Goal: Communication & Community: Answer question/provide support

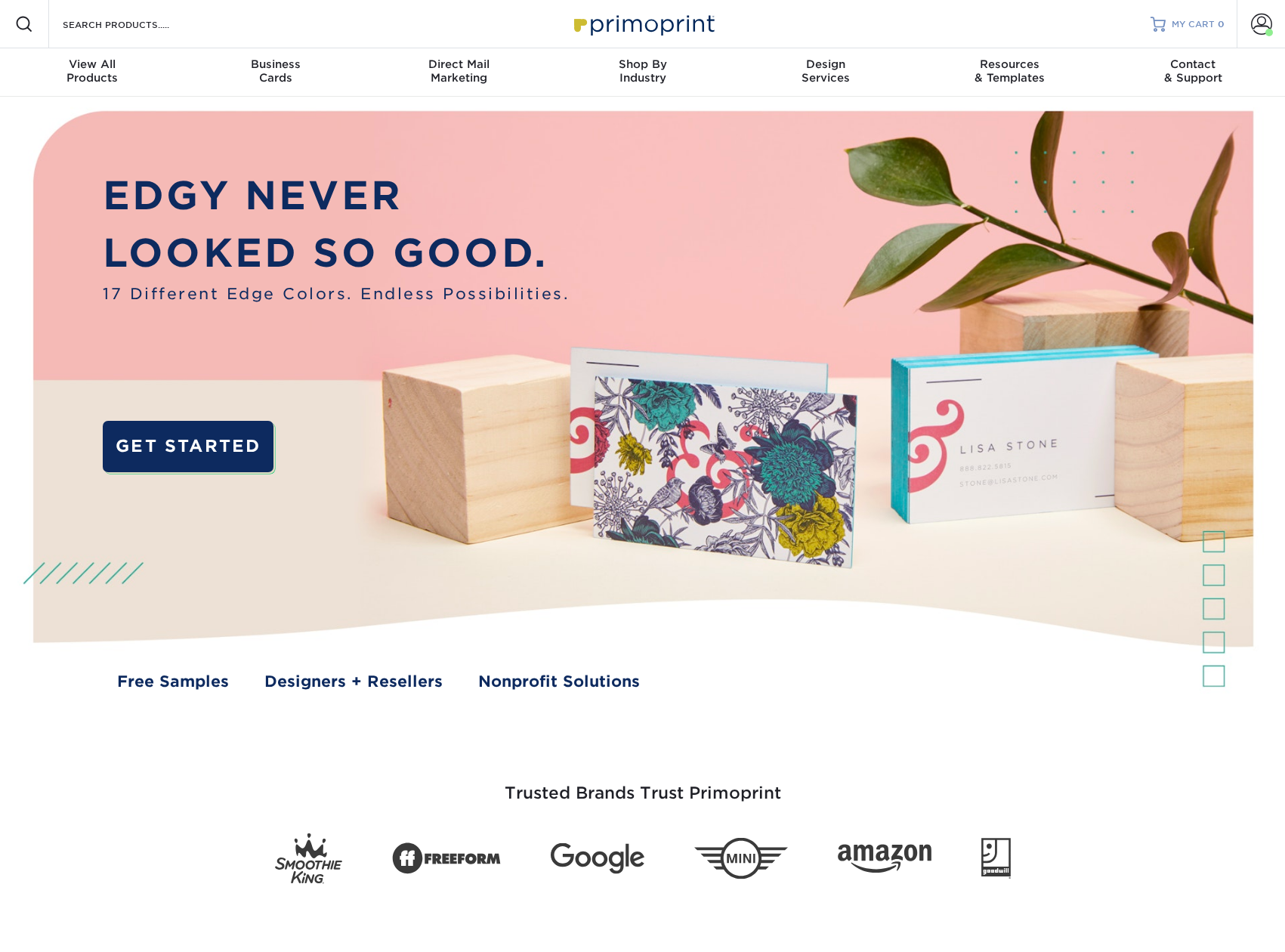
click at [1203, 17] on link "MY CART 0" at bounding box center [1187, 24] width 74 height 48
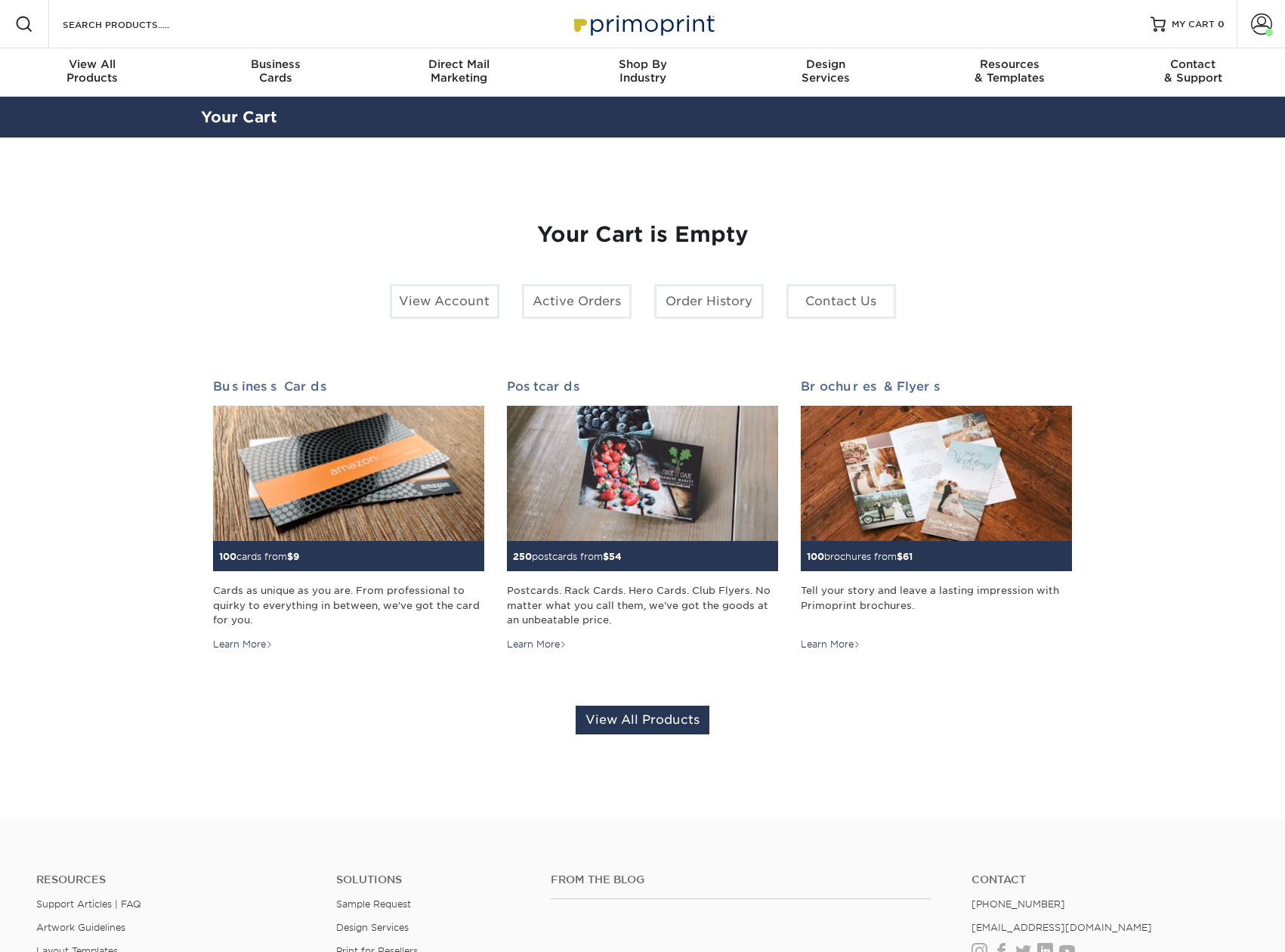
click at [1251, 15] on link "Account" at bounding box center [1261, 24] width 48 height 48
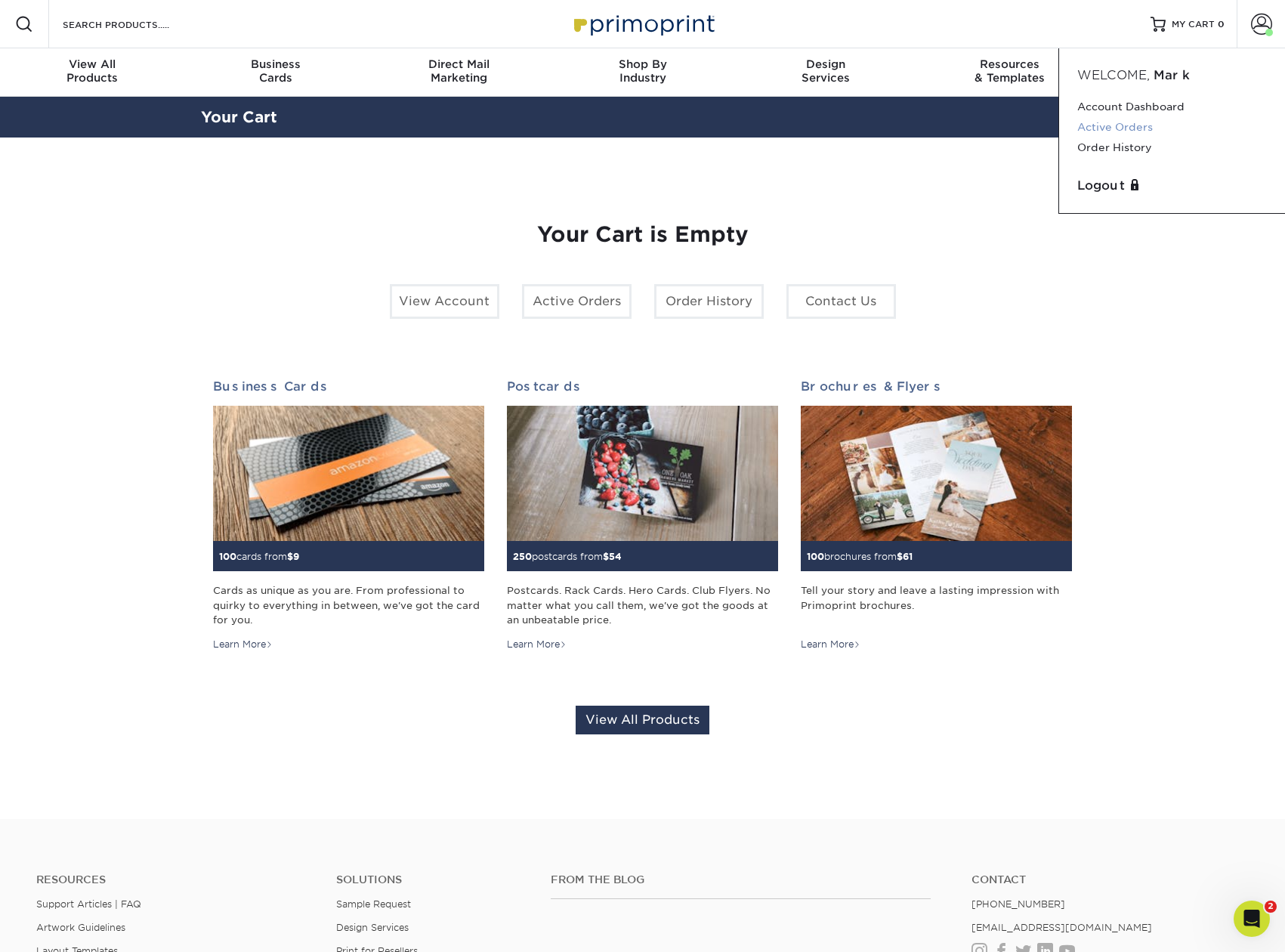
click at [1132, 129] on link "Active Orders" at bounding box center [1172, 127] width 190 height 20
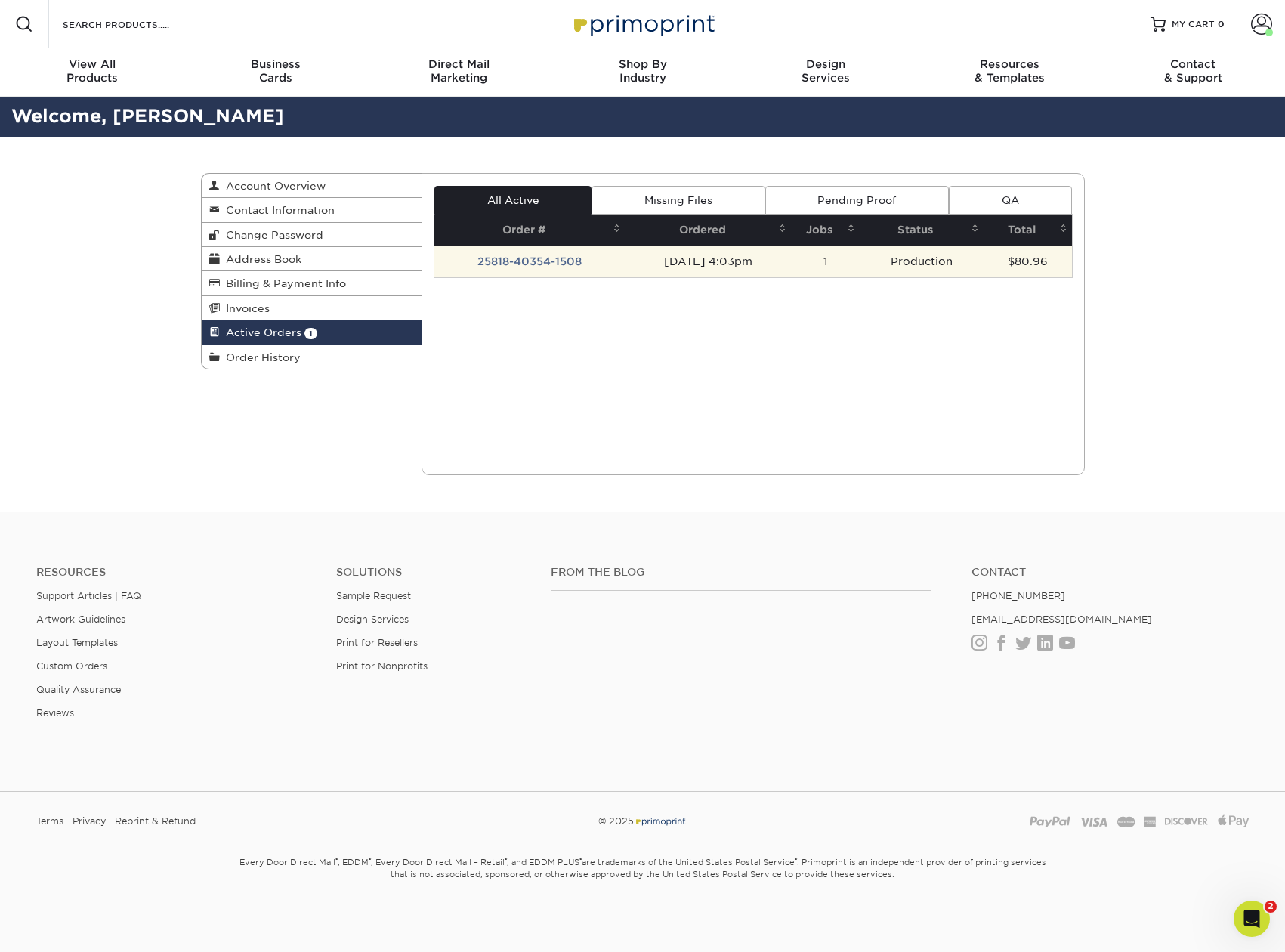
click at [521, 264] on td "25818-40354-1508" at bounding box center [530, 262] width 191 height 32
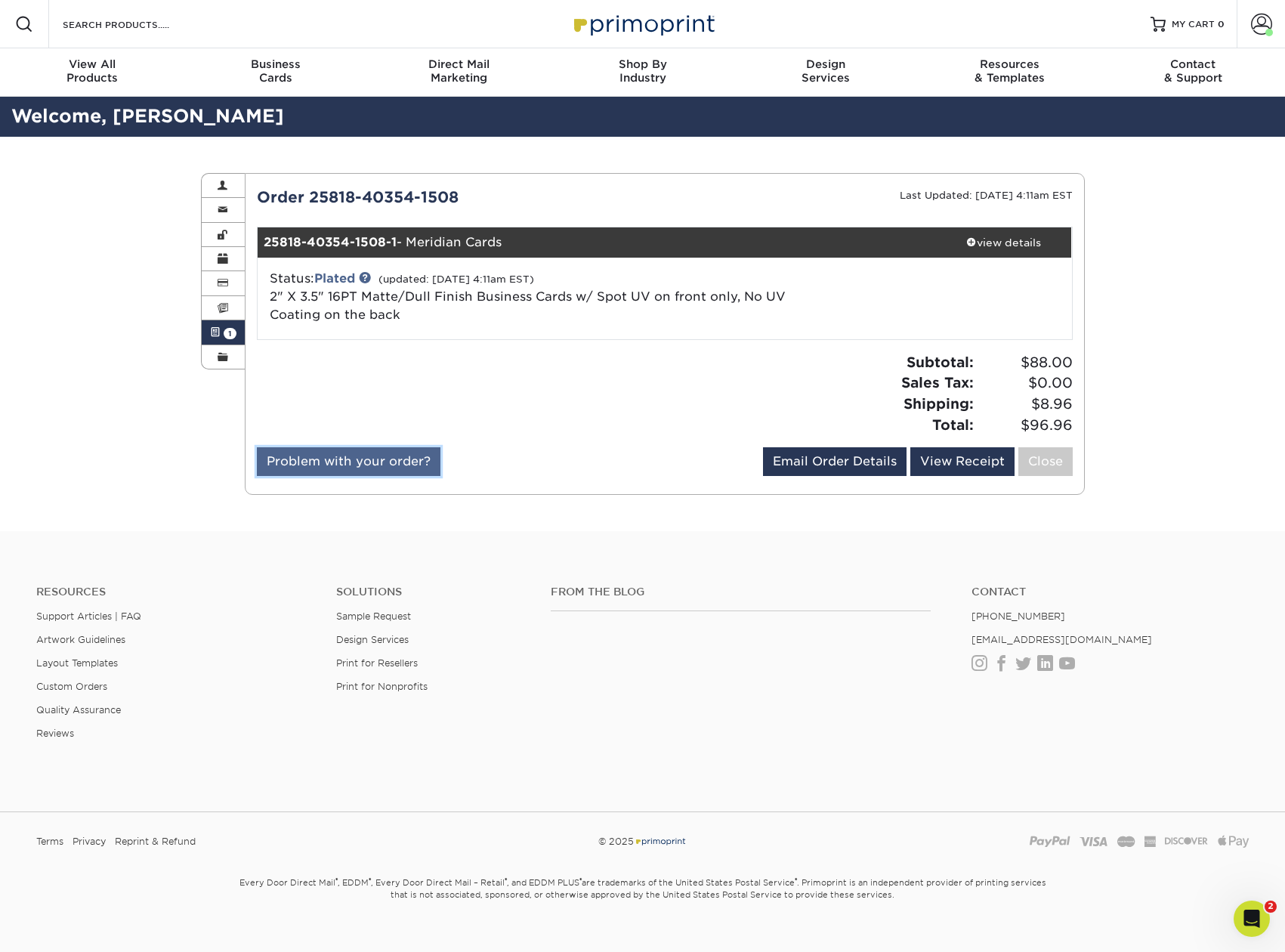
click at [332, 465] on link "Problem with your order?" at bounding box center [349, 461] width 184 height 28
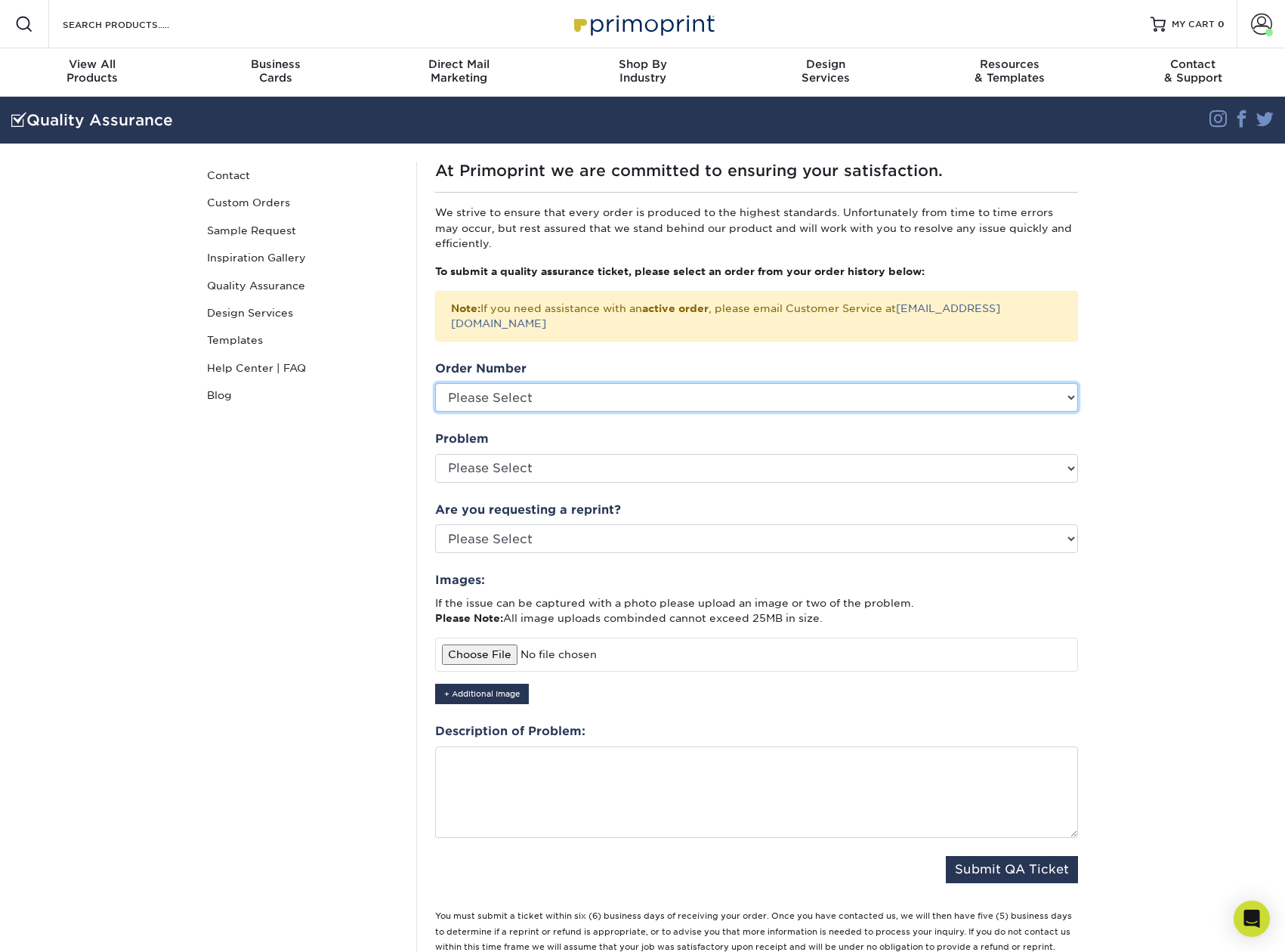
click at [436, 383] on select "Please Select P2168150 P2164239 P2151316 P2151081 P2143579 P2135318 P2134966 P2…" at bounding box center [757, 397] width 643 height 28
click at [536, 383] on select "Please Select P2168150 P2164239 P2151316 P2151081 P2143579 P2135318 P2134966 P2…" at bounding box center [757, 397] width 643 height 28
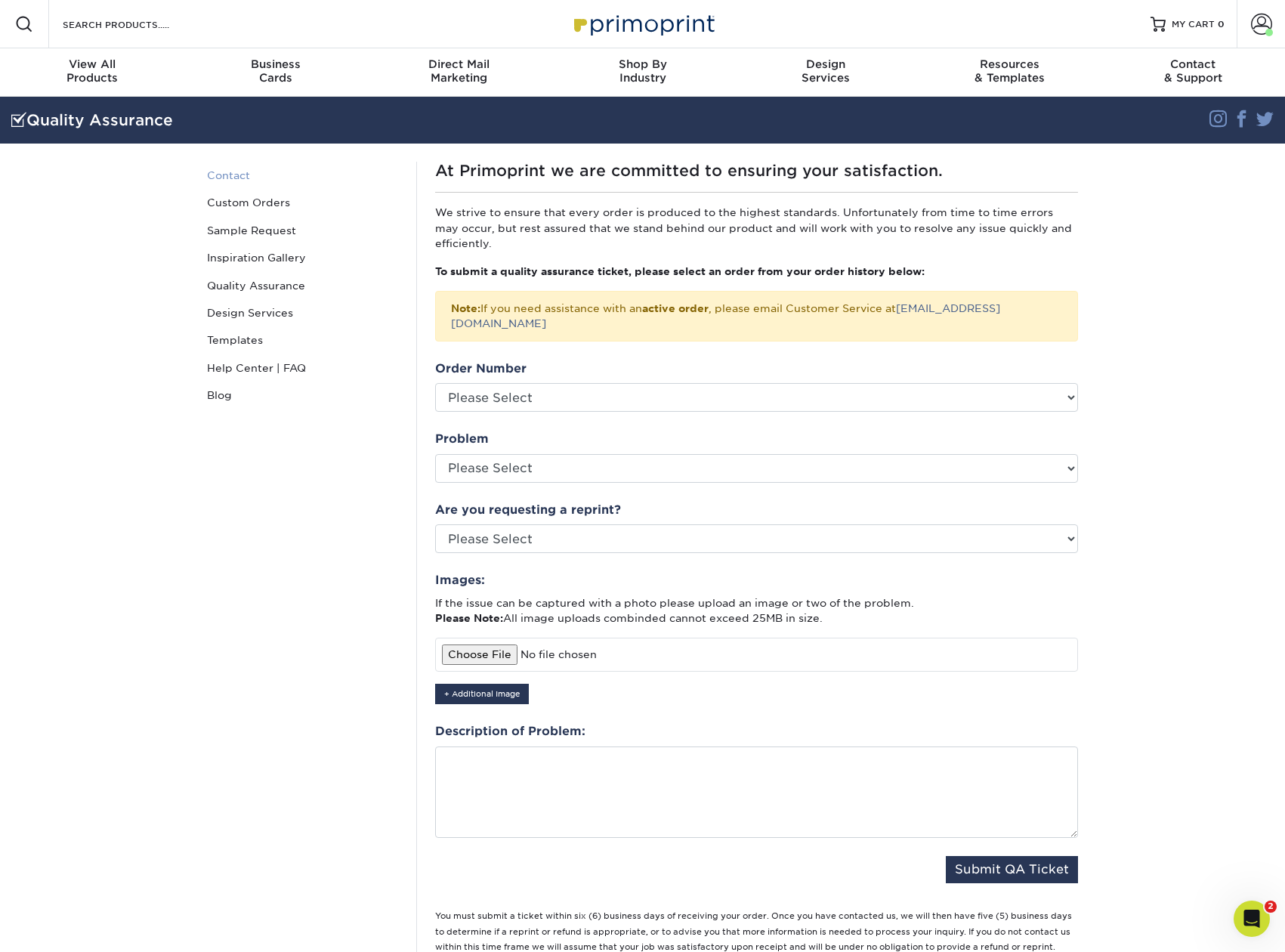
click at [224, 168] on link "Contact" at bounding box center [303, 175] width 204 height 28
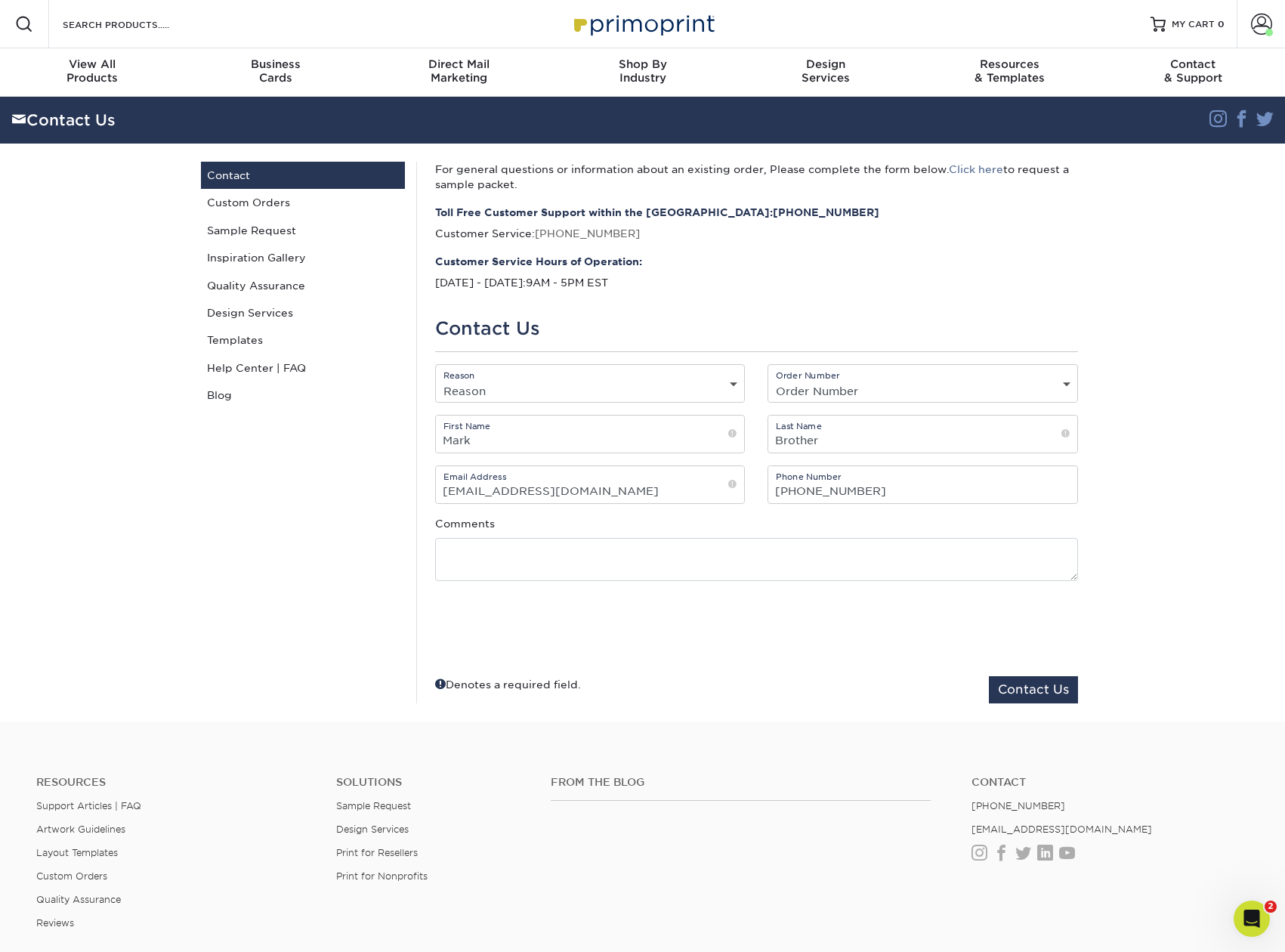
click at [1133, 336] on section "Contact Us Instagram Facebook Twitter Contact Us Contact Custom Orders Sample R…" at bounding box center [642, 409] width 1285 height 624
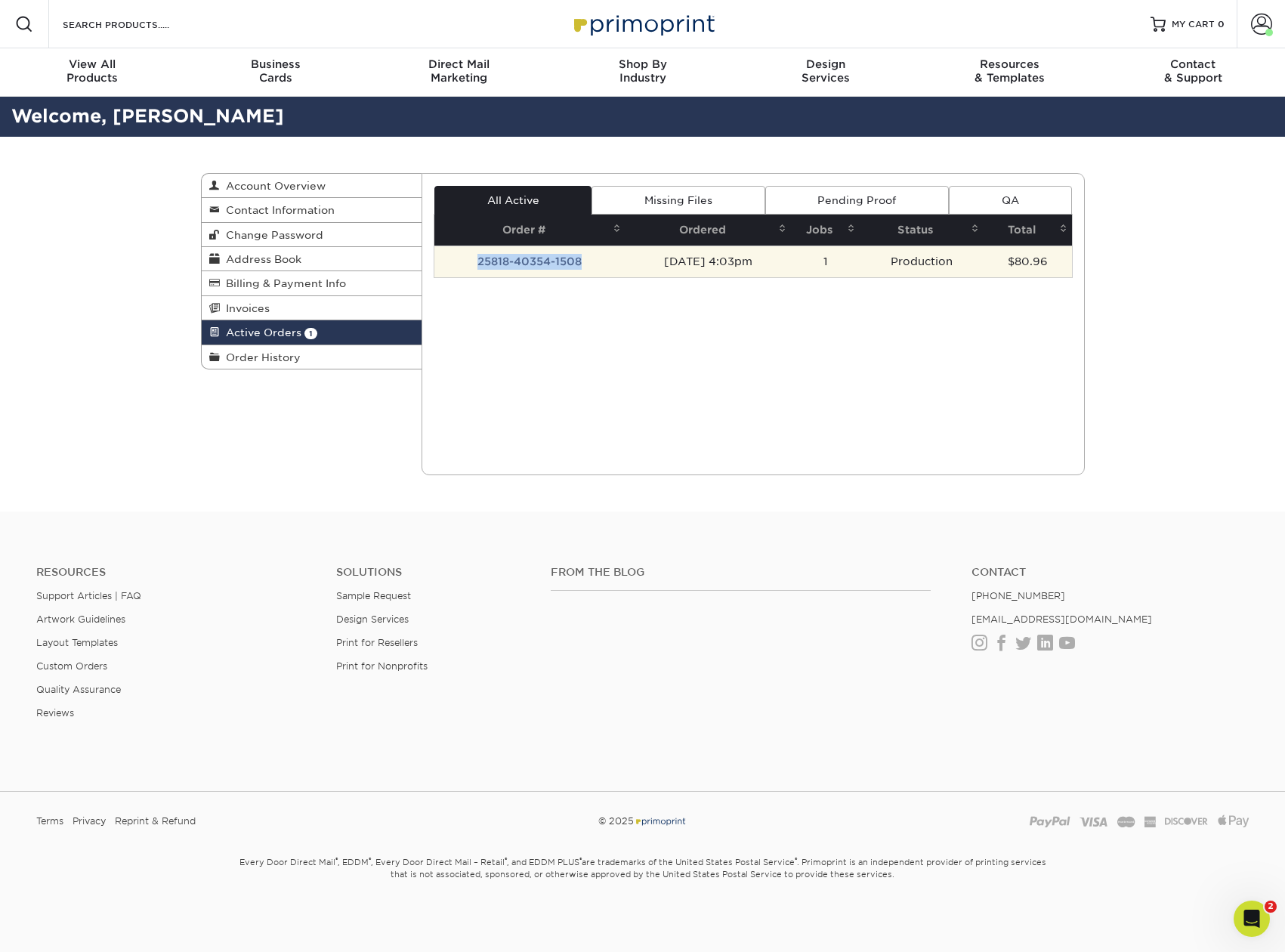
drag, startPoint x: 585, startPoint y: 262, endPoint x: 473, endPoint y: 259, distance: 112.0
click at [473, 259] on td "25818-40354-1508" at bounding box center [530, 262] width 191 height 32
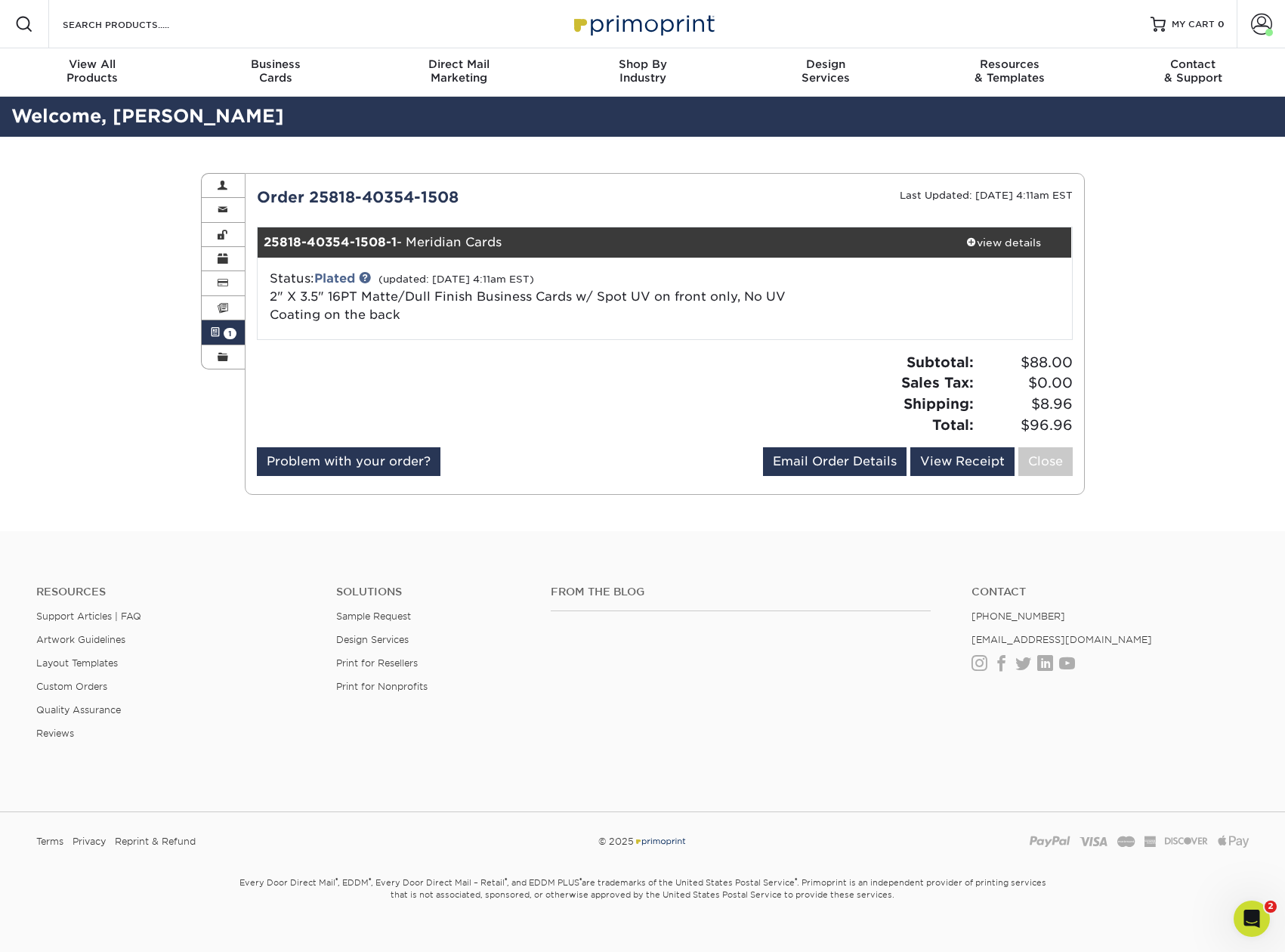
drag, startPoint x: 546, startPoint y: 246, endPoint x: 253, endPoint y: 252, distance: 293.1
click at [253, 252] on div "Current Orders 1 Active 0 Missing Files Pending Proofs $0.00" at bounding box center [665, 333] width 839 height 296
copy div "25818-40354-1508-1 - Meridian Cards"
click at [1248, 914] on icon "Open Intercom Messenger" at bounding box center [1250, 917] width 25 height 25
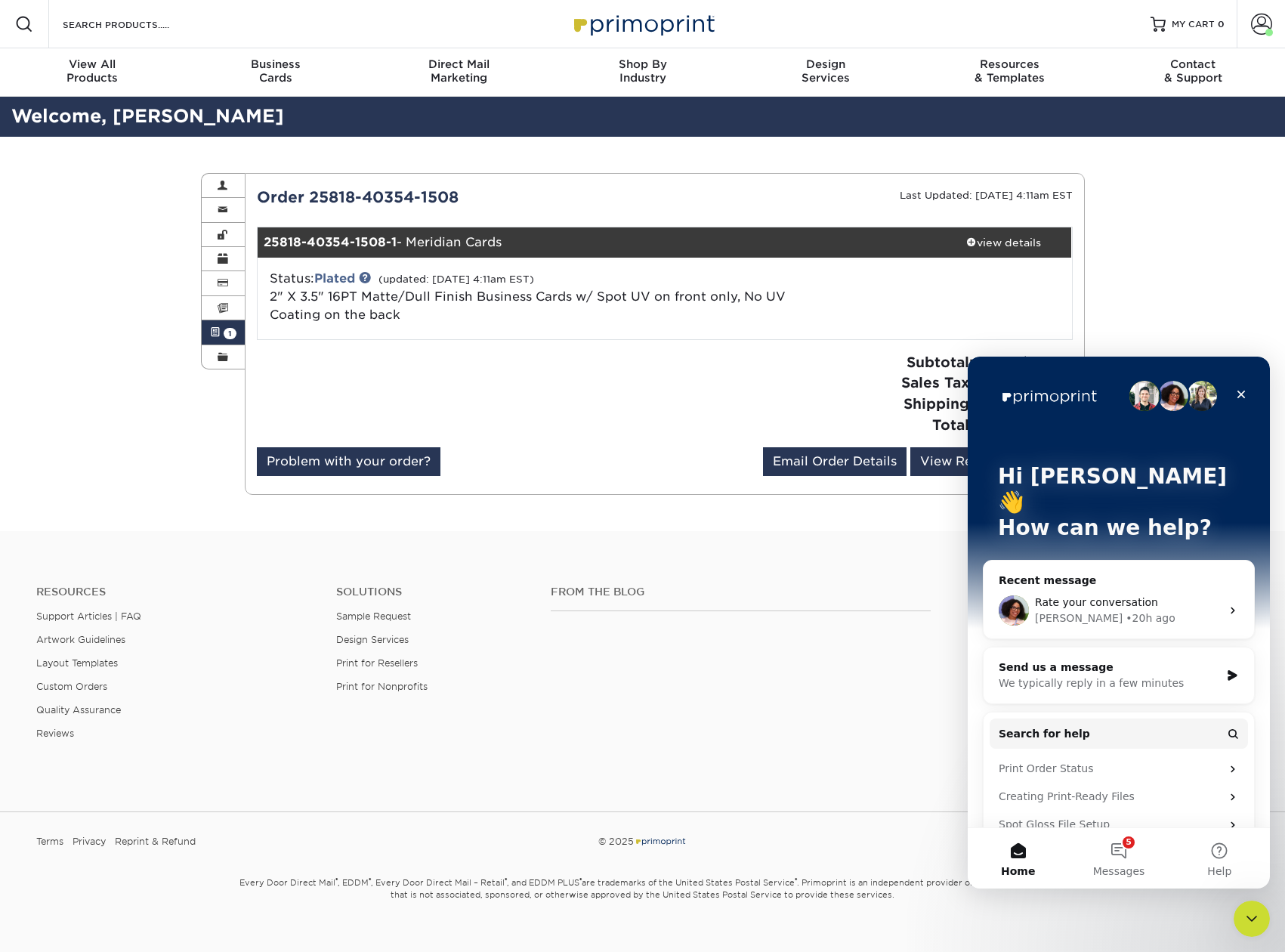
click at [1152, 675] on div "We typically reply in a few minutes" at bounding box center [1109, 683] width 222 height 16
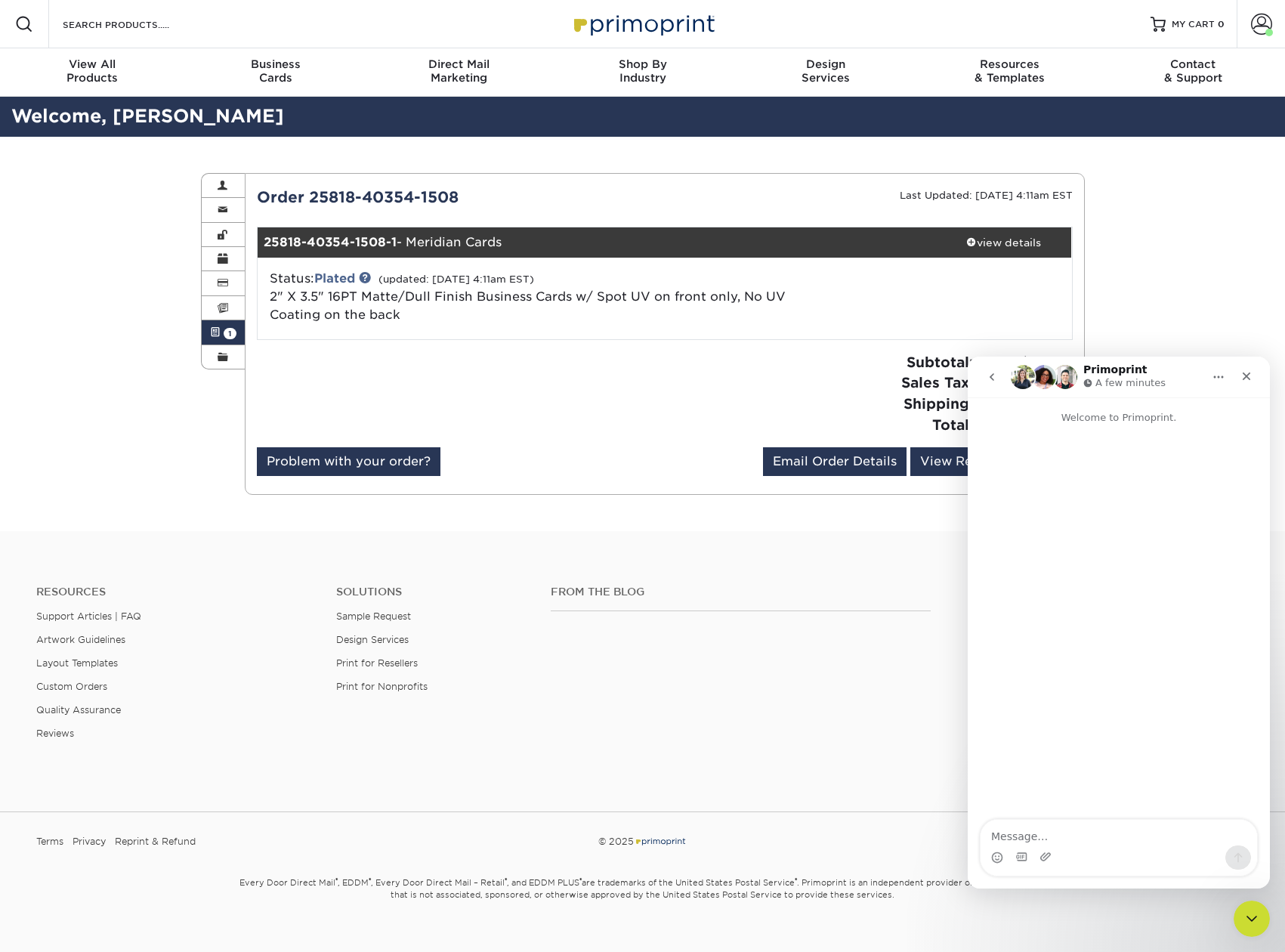
click at [1022, 830] on textarea "Message…" at bounding box center [1119, 832] width 277 height 26
type textarea "hello, could i get help with changing the shipping address for my recent order.…"
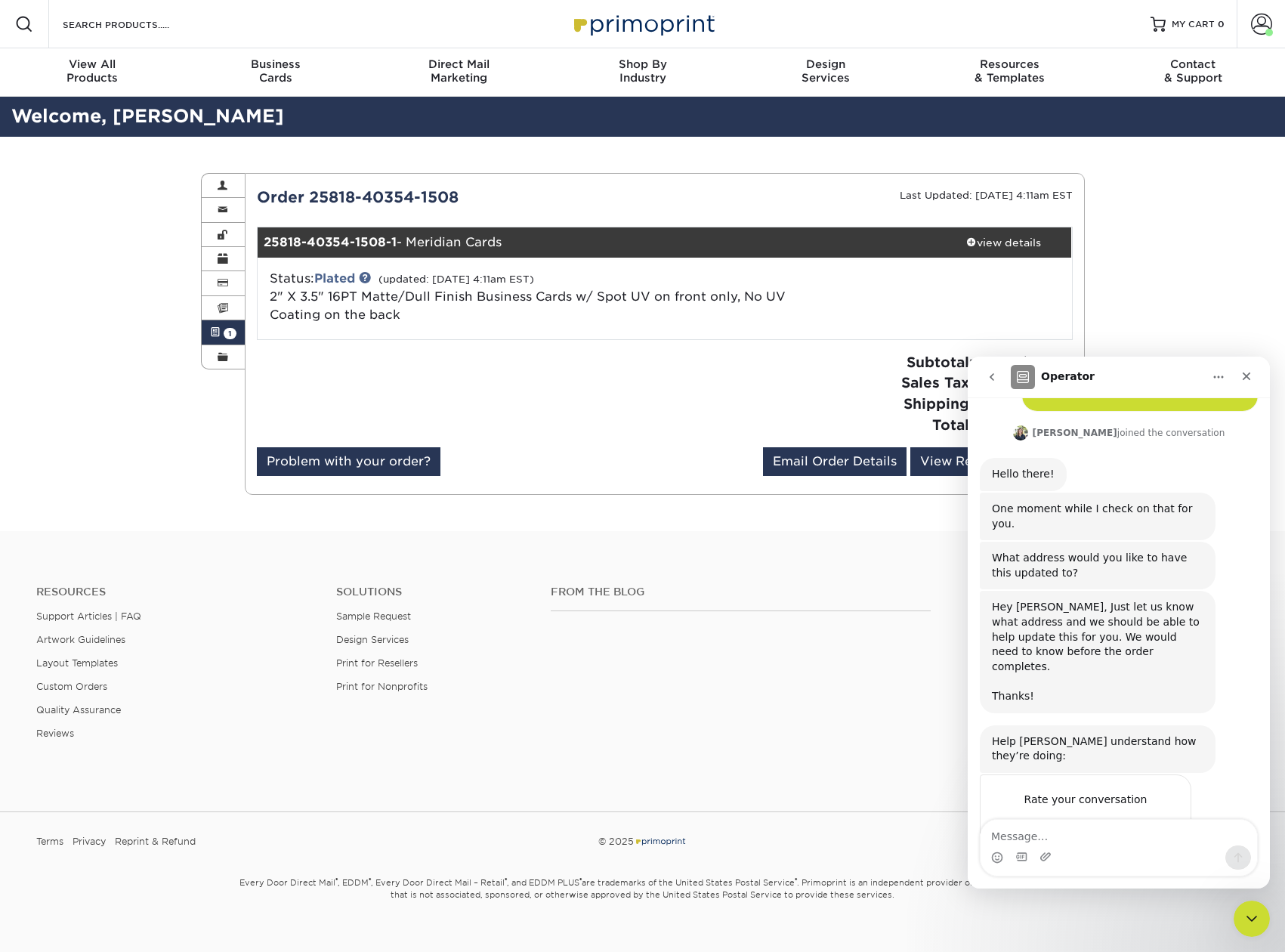
scroll to position [110, 0]
drag, startPoint x: 1225, startPoint y: 594, endPoint x: 1233, endPoint y: 600, distance: 10.0
click at [1226, 594] on div "Hey [PERSON_NAME], Just let us know what address and we should be able to help …" at bounding box center [1119, 657] width 278 height 134
click at [1054, 840] on textarea "Message…" at bounding box center [1119, 832] width 277 height 26
click at [1166, 815] on span "Amazing" at bounding box center [1156, 828] width 28 height 28
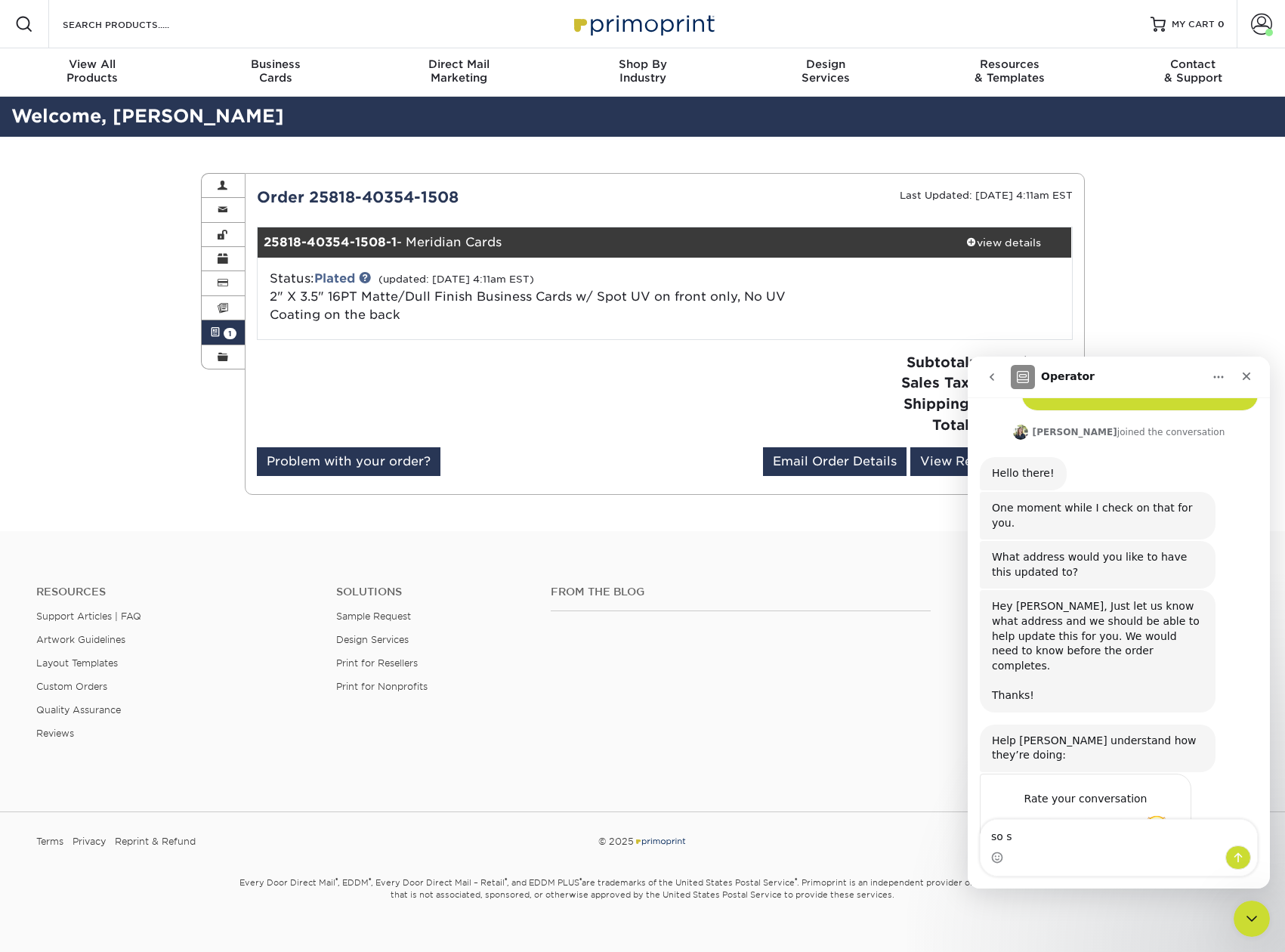
scroll to position [151, 0]
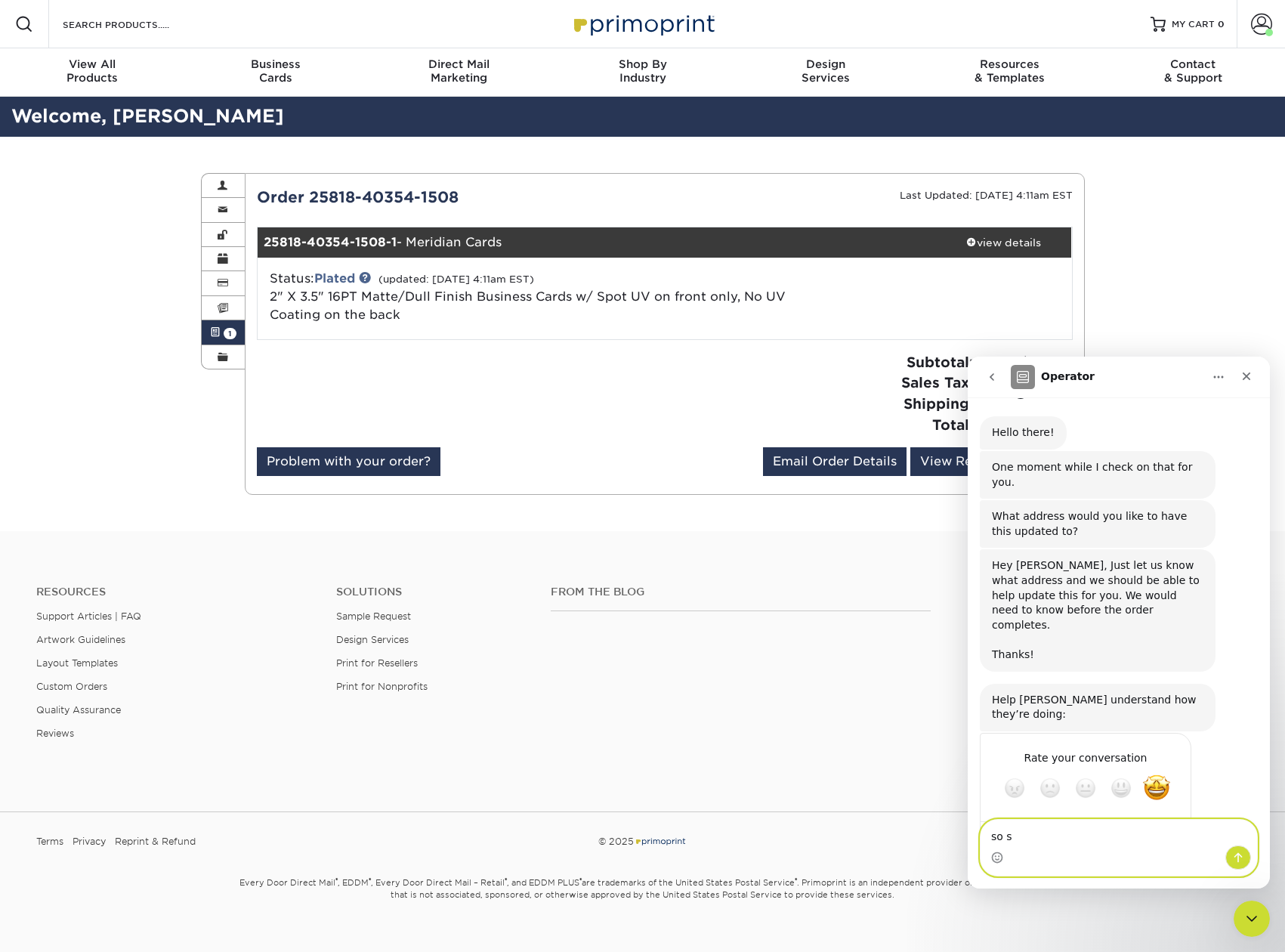
click at [1095, 831] on textarea "so s" at bounding box center [1119, 832] width 277 height 26
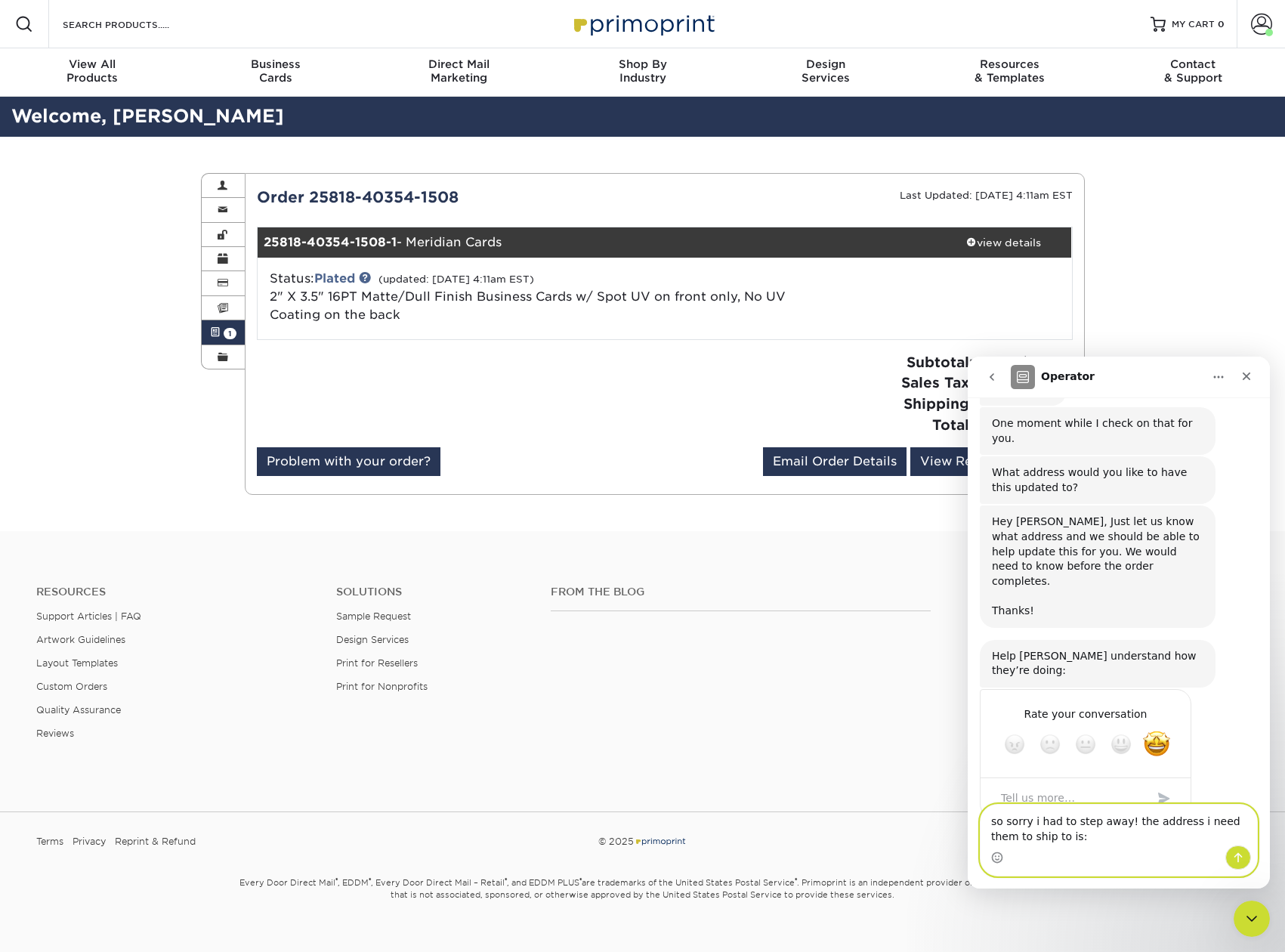
scroll to position [196, 0]
click at [1081, 828] on textarea "so sorry i had to step away! the address i need them to ship to is:" at bounding box center [1119, 824] width 277 height 41
paste textarea "[PERSON_NAME] BROTHER [STREET_ADDRESS]"
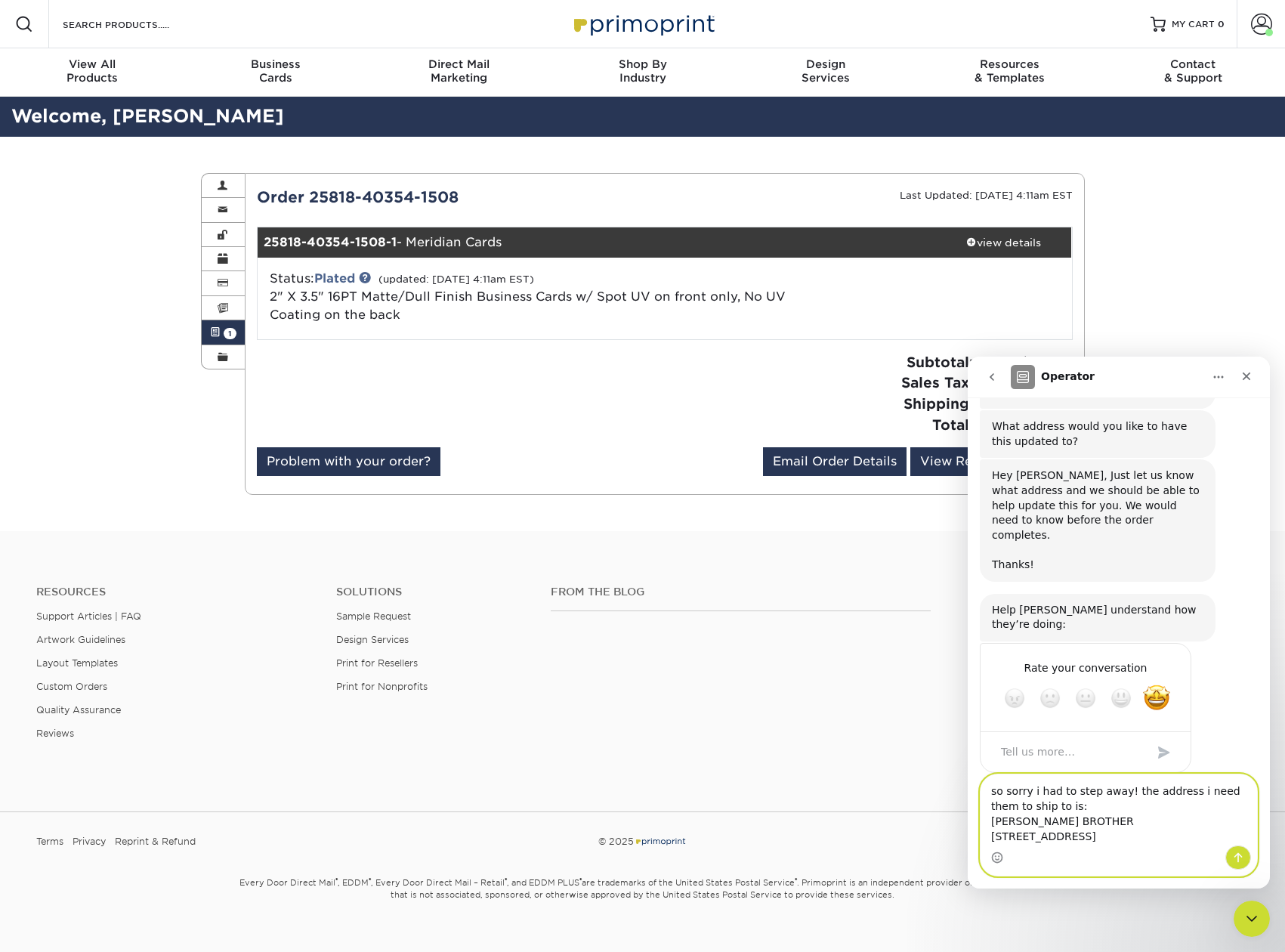
scroll to position [242, 0]
drag, startPoint x: 1017, startPoint y: 778, endPoint x: 971, endPoint y: 775, distance: 46.1
click at [981, 775] on textarea "so sorry i had to step away! the address i need them to ship to is: [PERSON_NAM…" at bounding box center [1119, 809] width 277 height 71
type textarea "so sorry i had to step away! the address i need them to ship to is: GM BROTHER …"
click at [1244, 867] on button "Send a message…" at bounding box center [1238, 857] width 26 height 24
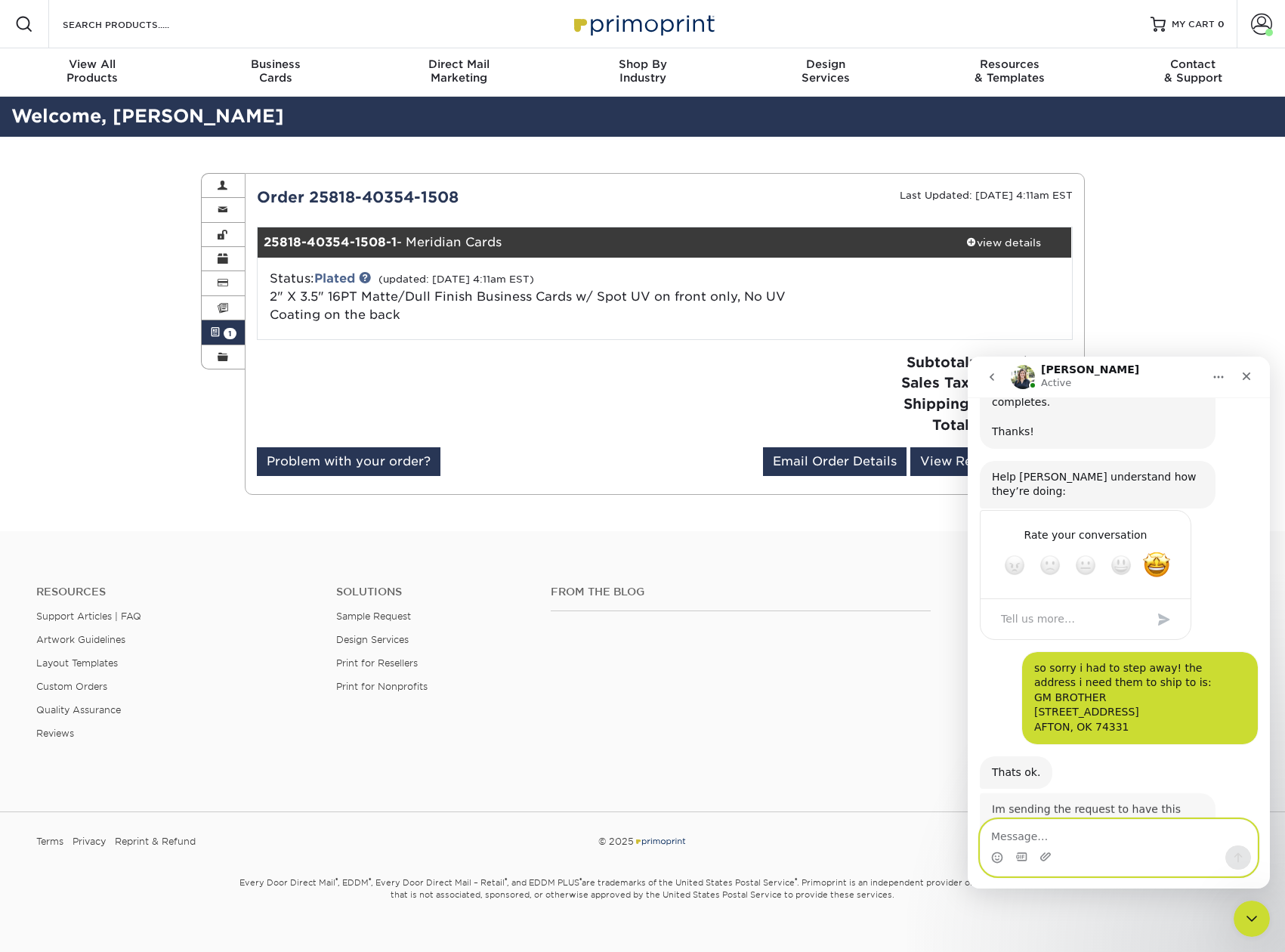
scroll to position [395, 0]
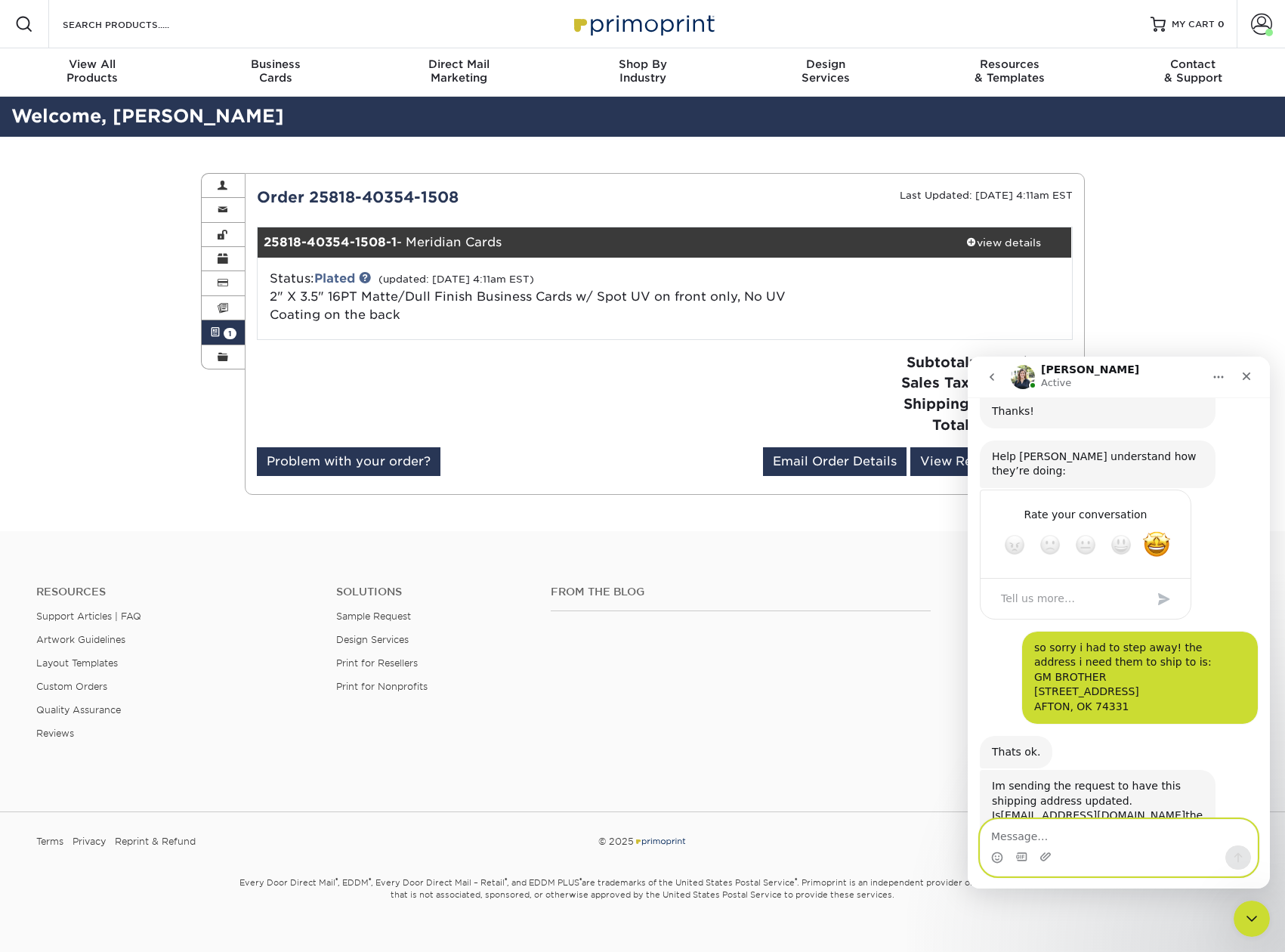
click at [1104, 835] on textarea "Message…" at bounding box center [1119, 832] width 277 height 26
type textarea "yes thats perfect"
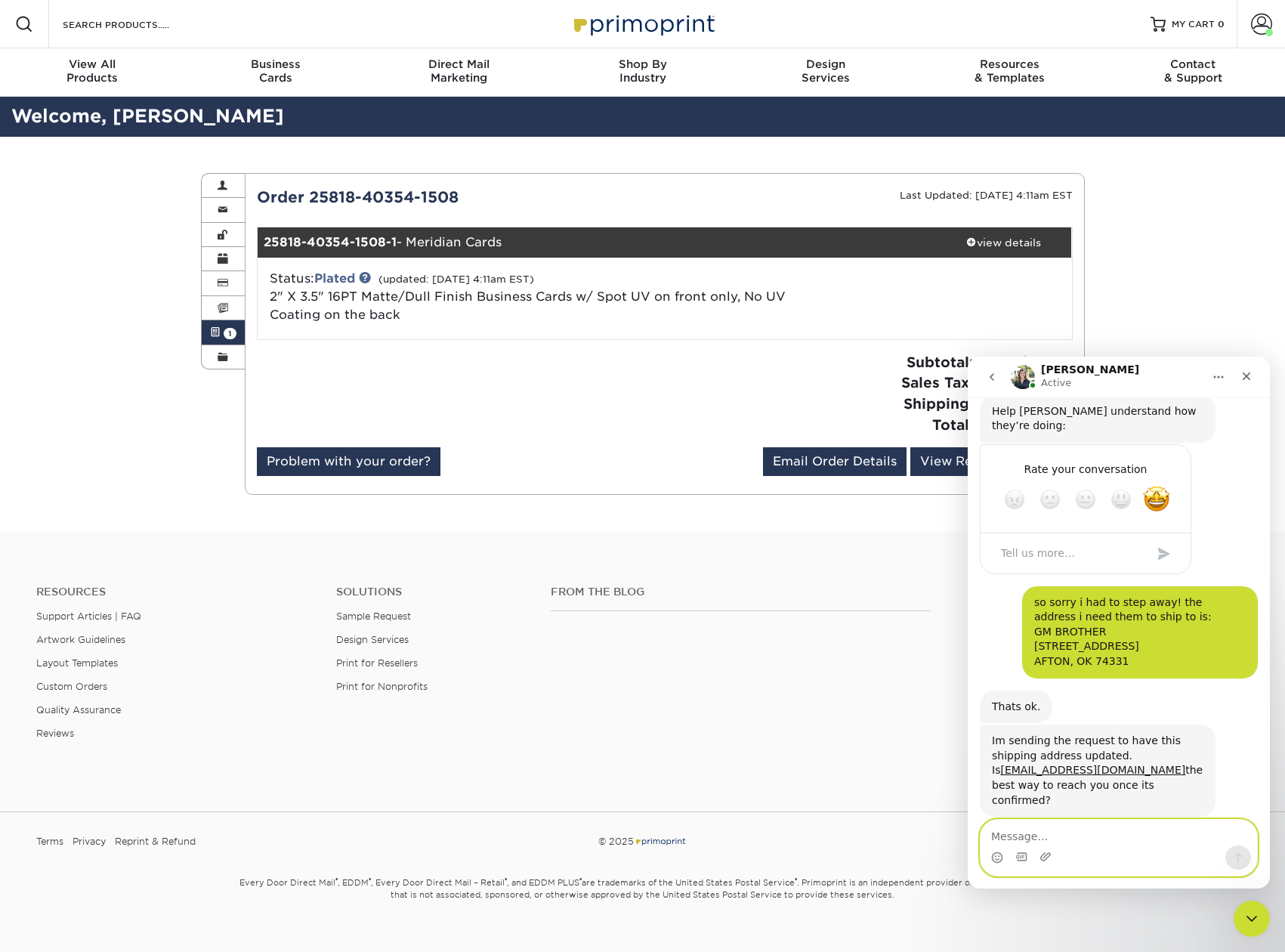
scroll to position [498, 0]
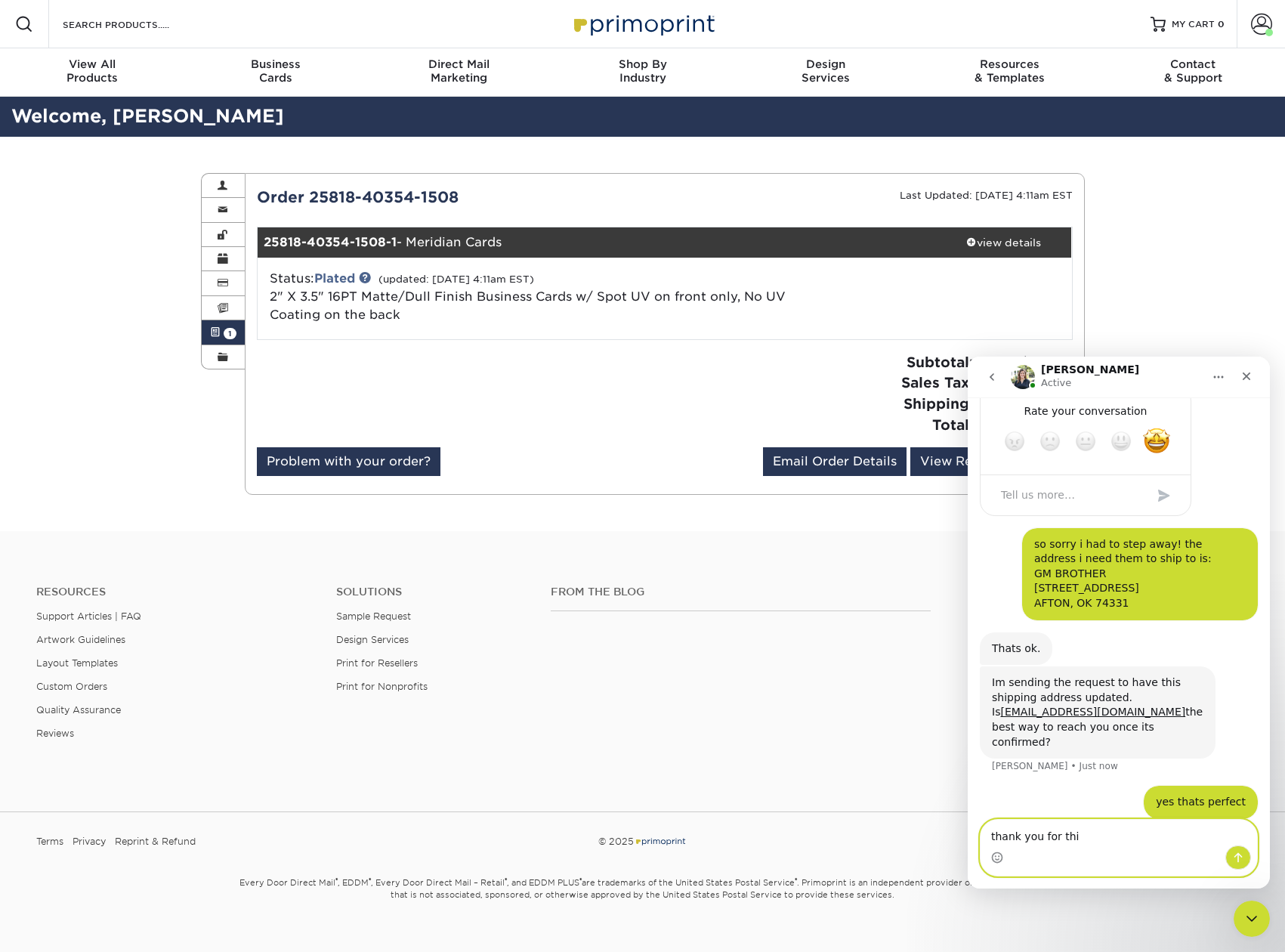
type textarea "thank you for this"
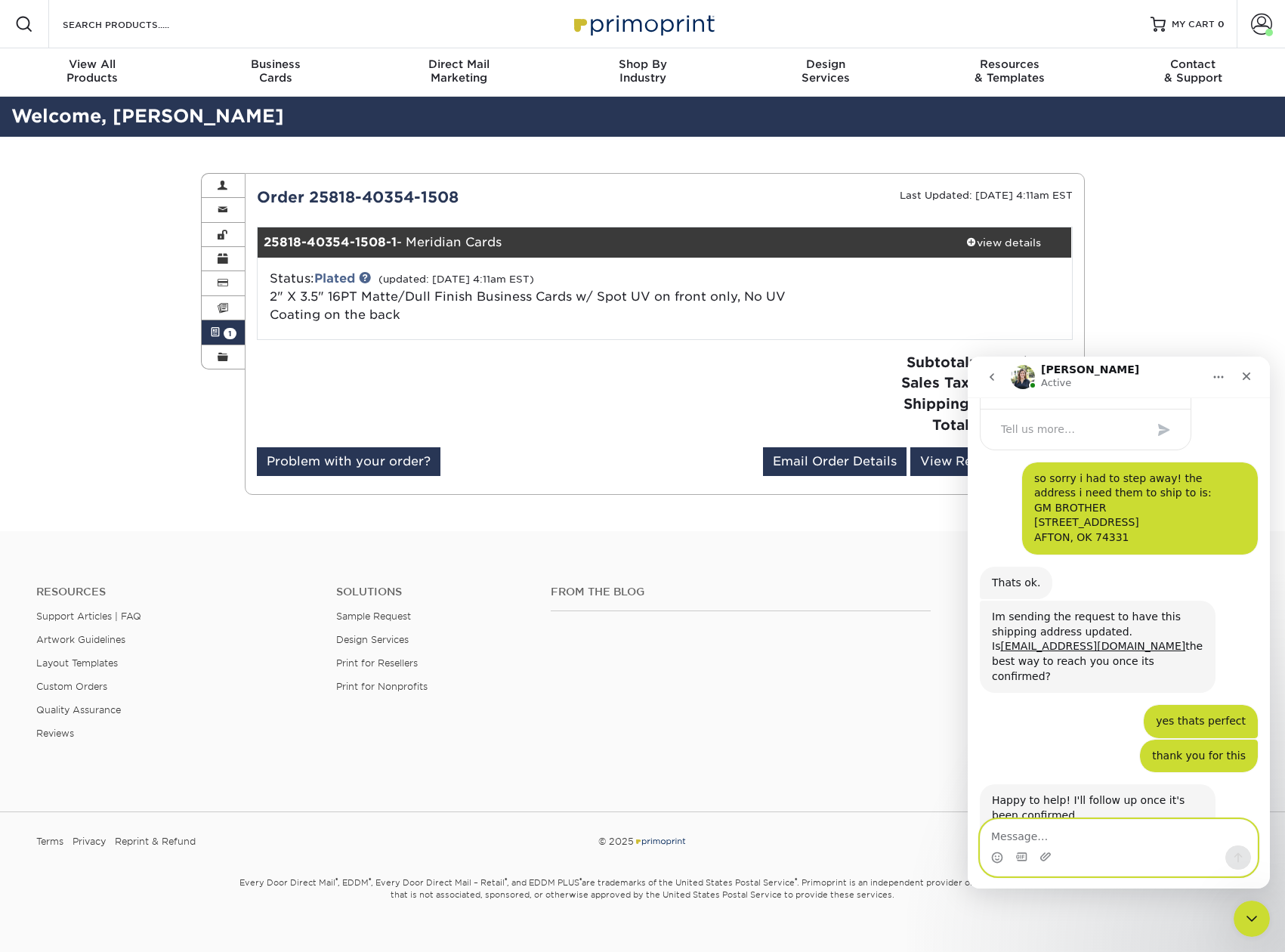
scroll to position [622, 0]
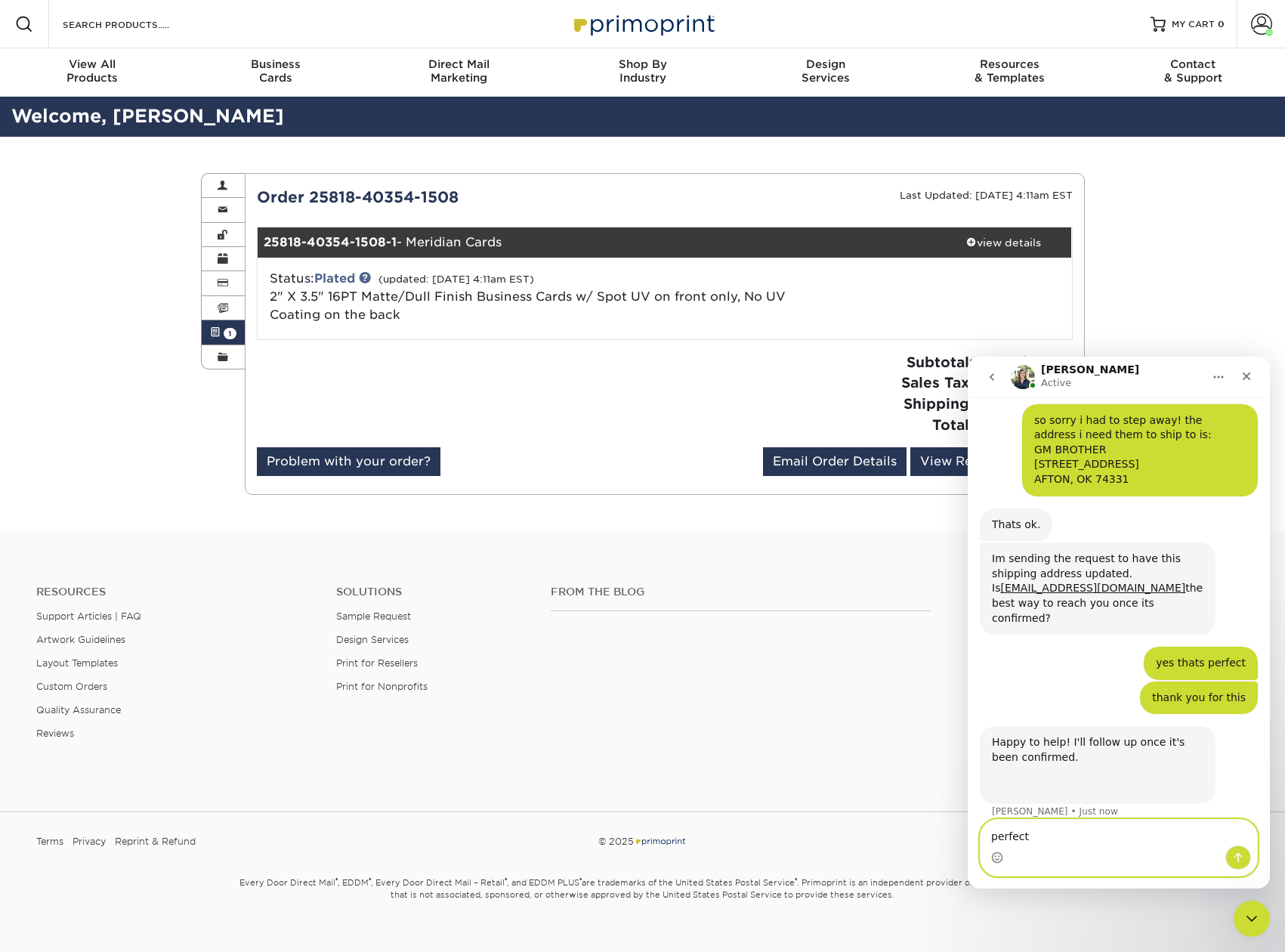
type textarea "perfect!"
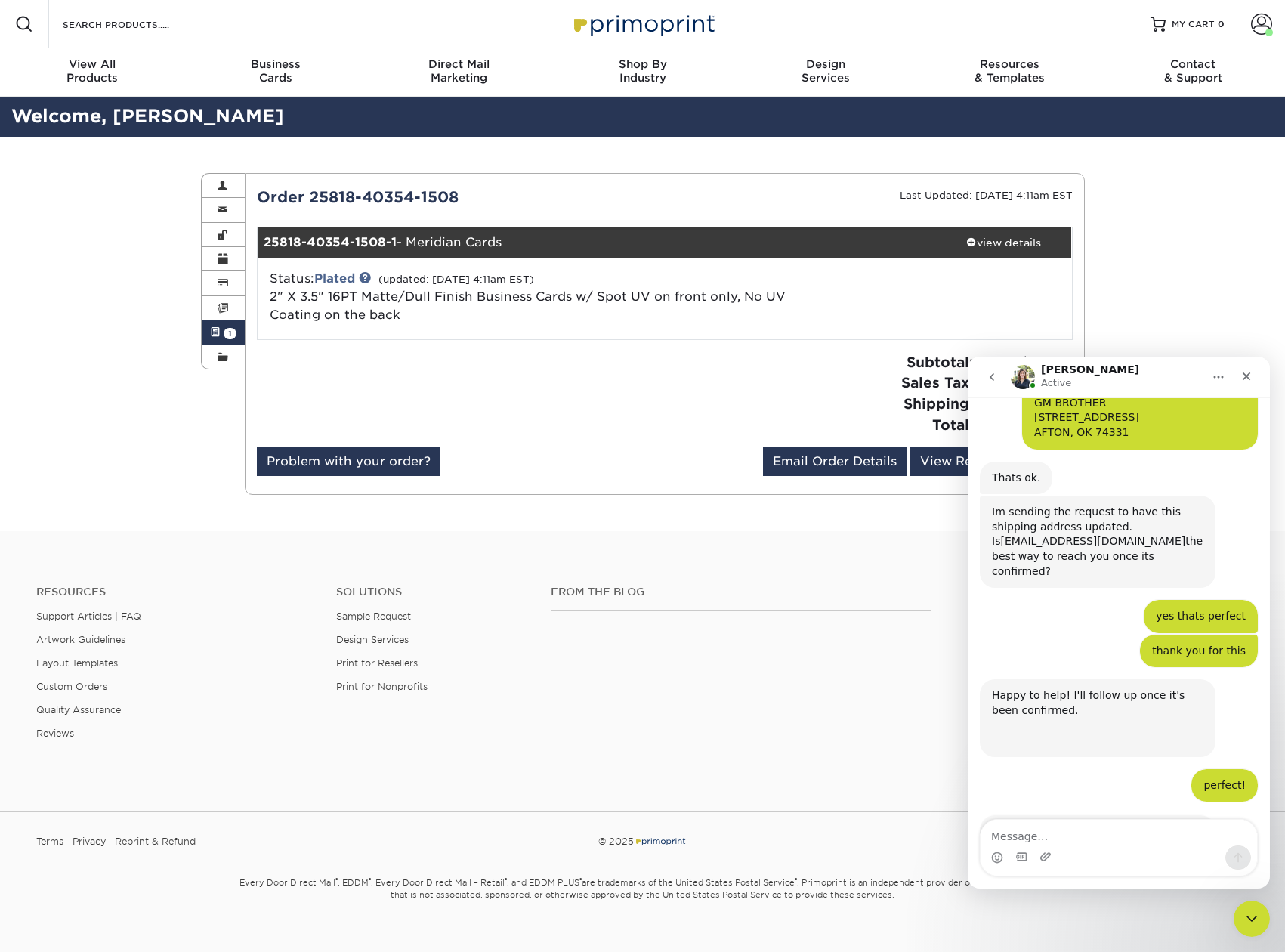
scroll to position [669, 0]
click at [1031, 842] on textarea "Message…" at bounding box center [1119, 832] width 277 height 26
type textarea "thats it thanks!"
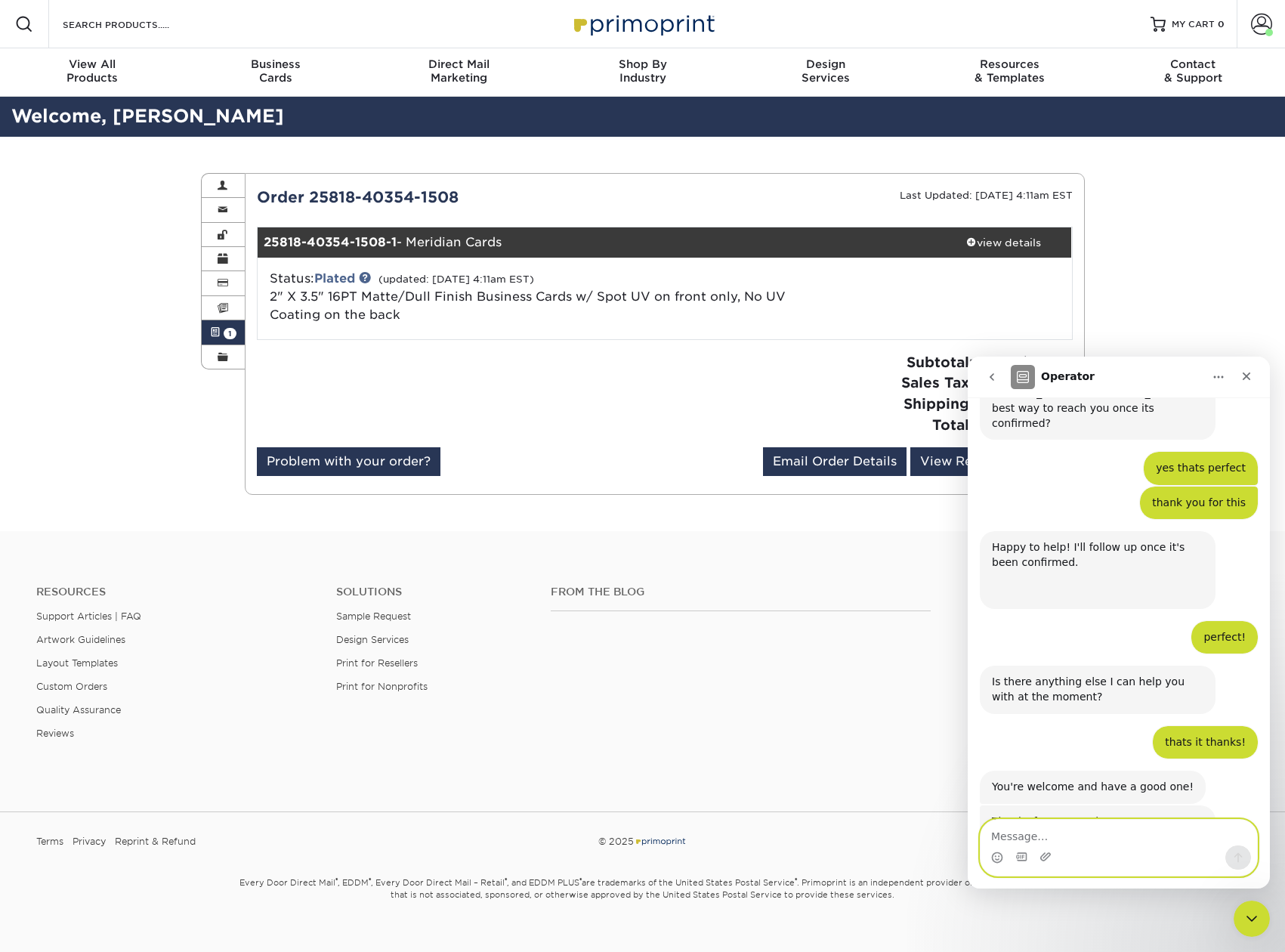
scroll to position [955, 0]
